Goal: Information Seeking & Learning: Learn about a topic

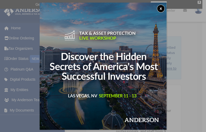
click at [160, 8] on button "x" at bounding box center [161, 9] width 8 height 8
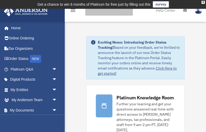
click at [103, 11] on input "search" at bounding box center [109, 10] width 48 height 10
paste input "**********"
type input "**********"
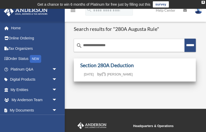
click at [109, 65] on link "Section 280A Deduction" at bounding box center [107, 65] width 54 height 6
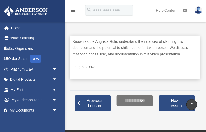
scroll to position [195, 0]
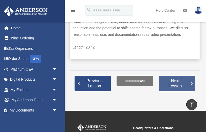
click at [176, 82] on span "Next Lesson" at bounding box center [174, 83] width 27 height 10
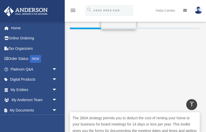
scroll to position [32, 0]
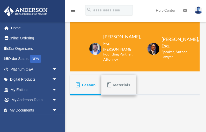
click at [118, 83] on span "Materials" at bounding box center [121, 84] width 17 height 9
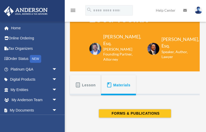
scroll to position [94, 0]
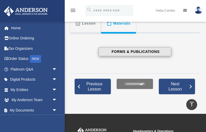
click at [136, 51] on span "FORMS & PUBLICATIONS" at bounding box center [134, 51] width 49 height 5
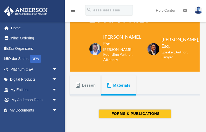
scroll to position [0, 0]
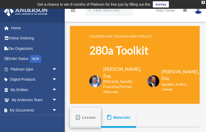
click at [91, 117] on span "Lesson" at bounding box center [89, 117] width 14 height 9
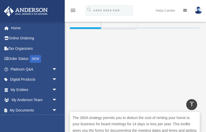
scroll to position [34, 0]
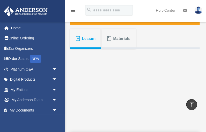
scroll to position [107, 0]
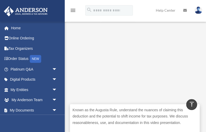
click at [136, 114] on p "Known as the Augusta Rule, understand the nuances of claiming this deduction an…" at bounding box center [134, 115] width 124 height 19
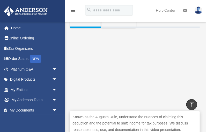
scroll to position [169, 0]
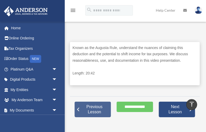
click at [93, 107] on span "Previous Lesson" at bounding box center [94, 109] width 27 height 10
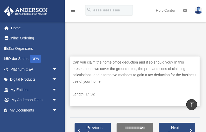
scroll to position [203, 0]
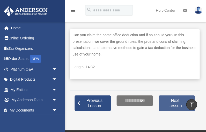
click at [172, 102] on span "Next Lesson" at bounding box center [174, 103] width 27 height 10
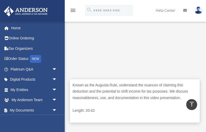
scroll to position [188, 0]
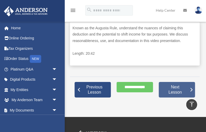
click at [176, 89] on span "Next Lesson" at bounding box center [174, 89] width 27 height 10
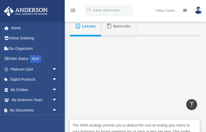
scroll to position [25, 0]
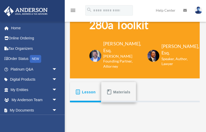
click at [121, 93] on span "Materials" at bounding box center [121, 91] width 17 height 9
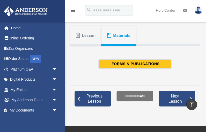
scroll to position [87, 0]
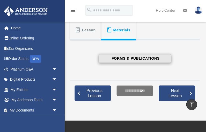
click at [124, 59] on span "FORMS & PUBLICATIONS" at bounding box center [134, 58] width 49 height 5
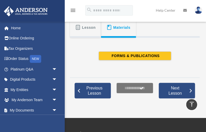
scroll to position [31, 0]
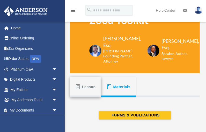
click at [89, 90] on span "Lesson" at bounding box center [89, 86] width 14 height 9
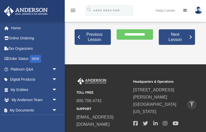
scroll to position [218, 0]
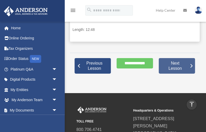
click at [170, 70] on span "Next Lesson" at bounding box center [174, 66] width 27 height 10
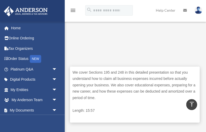
scroll to position [171, 0]
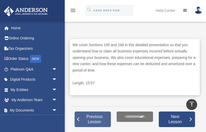
click at [85, 117] on span "Previous Lesson" at bounding box center [94, 119] width 27 height 10
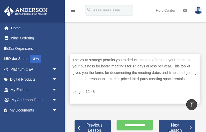
scroll to position [185, 0]
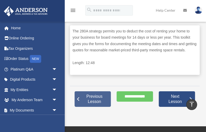
click at [91, 104] on span "Previous Lesson" at bounding box center [94, 99] width 27 height 10
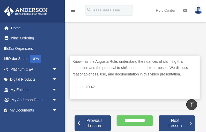
scroll to position [178, 0]
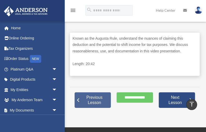
click at [92, 98] on span "Previous Lesson" at bounding box center [94, 100] width 27 height 10
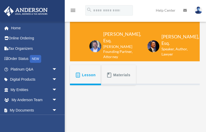
scroll to position [128, 0]
